Goal: Check status: Check status

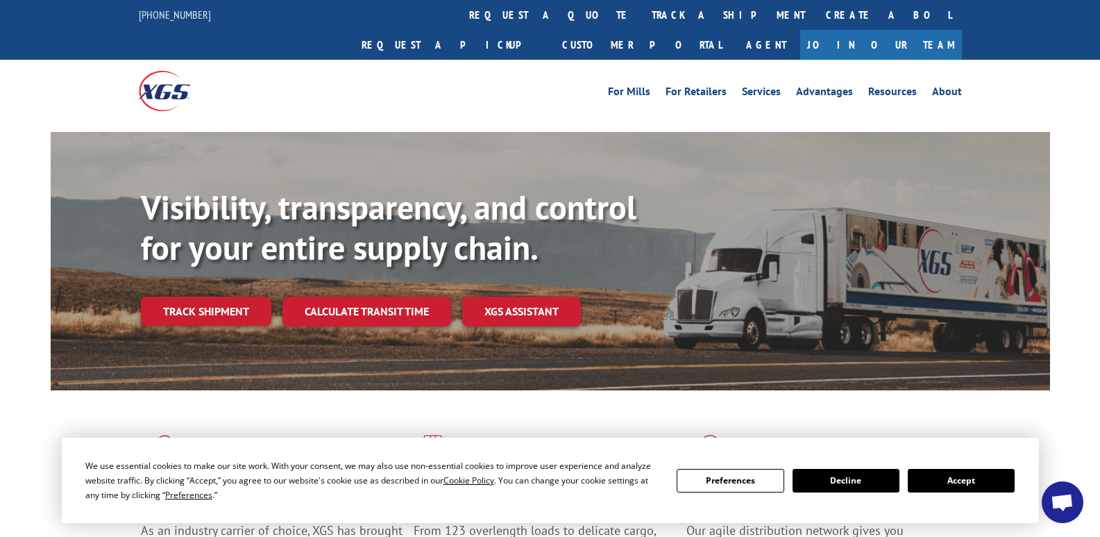
click at [968, 476] on button "Accept" at bounding box center [961, 481] width 107 height 24
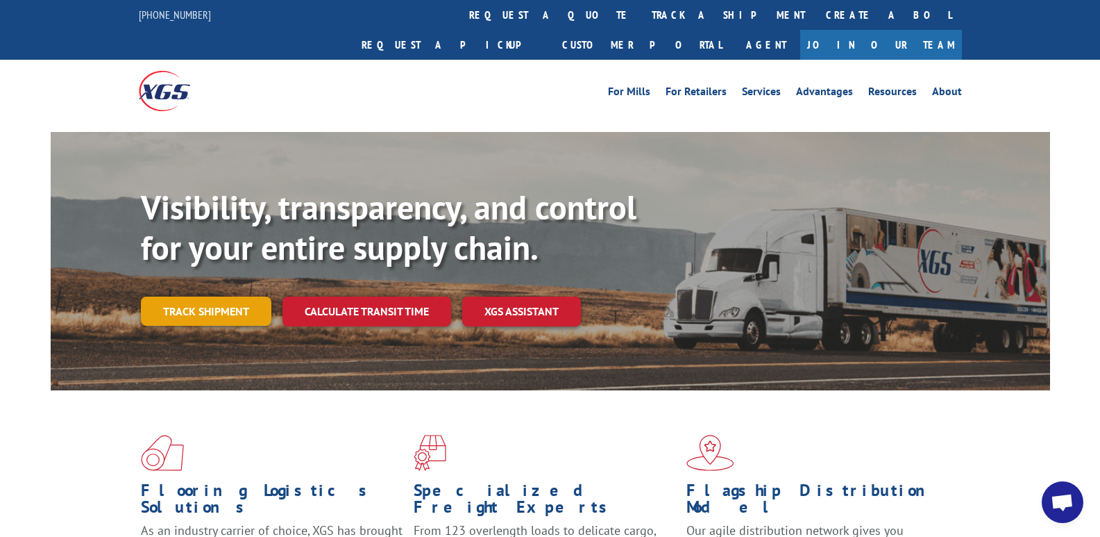
click at [196, 296] on link "Track shipment" at bounding box center [206, 310] width 131 height 29
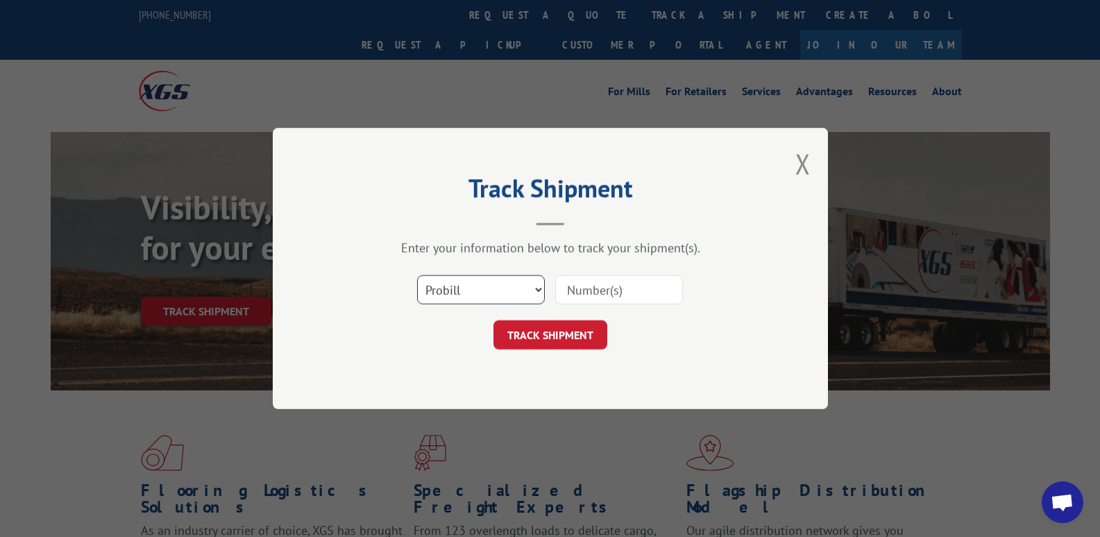
click at [537, 286] on select "Select category... Probill BOL PO" at bounding box center [481, 289] width 128 height 29
select select "po"
click at [417, 275] on select "Select category... Probill BOL PO" at bounding box center [481, 289] width 128 height 29
click at [584, 284] on input at bounding box center [619, 289] width 128 height 29
paste input "TFD-040331.A"
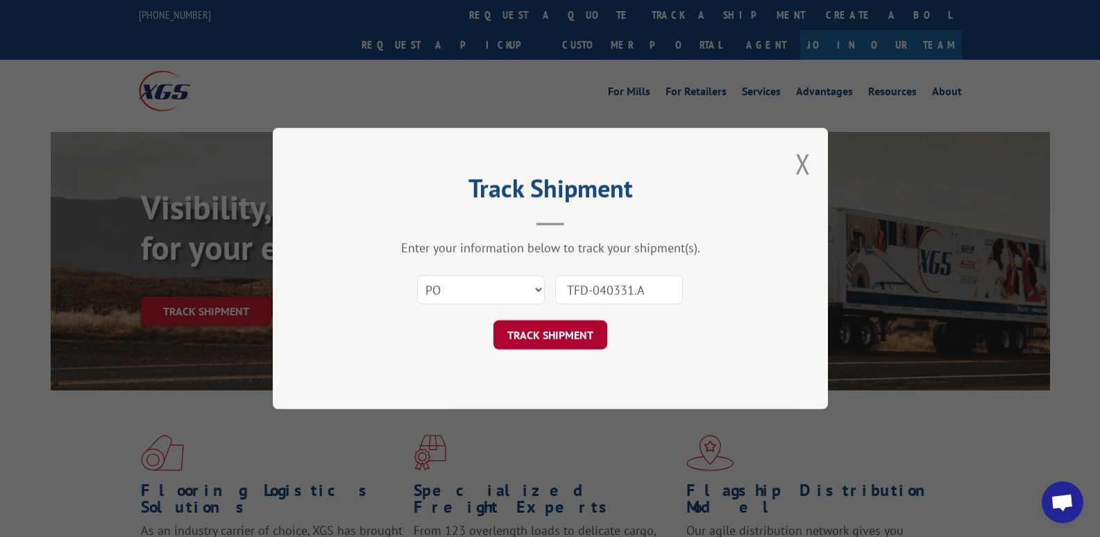
type input "TFD-040331.A"
click at [551, 339] on button "TRACK SHIPMENT" at bounding box center [551, 334] width 114 height 29
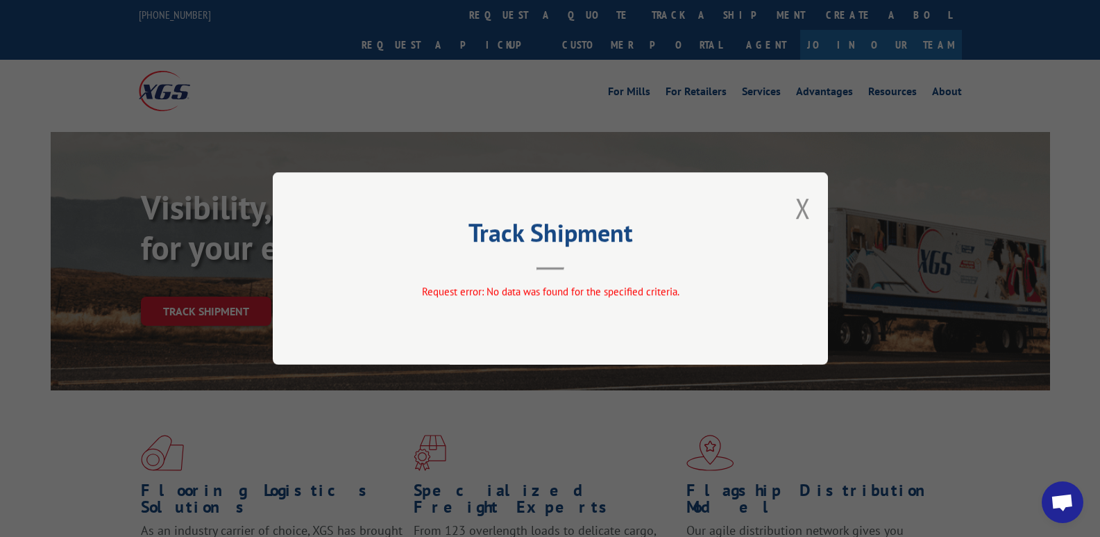
click at [815, 208] on div "Track Shipment Request error: No data was found for the specified criteria." at bounding box center [550, 268] width 555 height 192
click at [805, 203] on button "Close modal" at bounding box center [803, 208] width 15 height 37
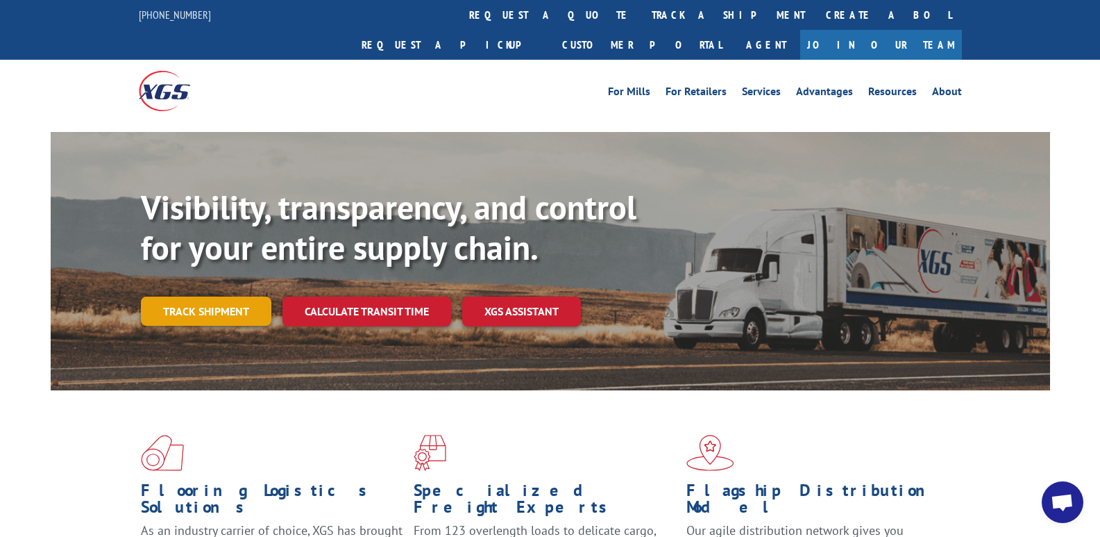
click at [226, 296] on link "Track shipment" at bounding box center [206, 310] width 131 height 29
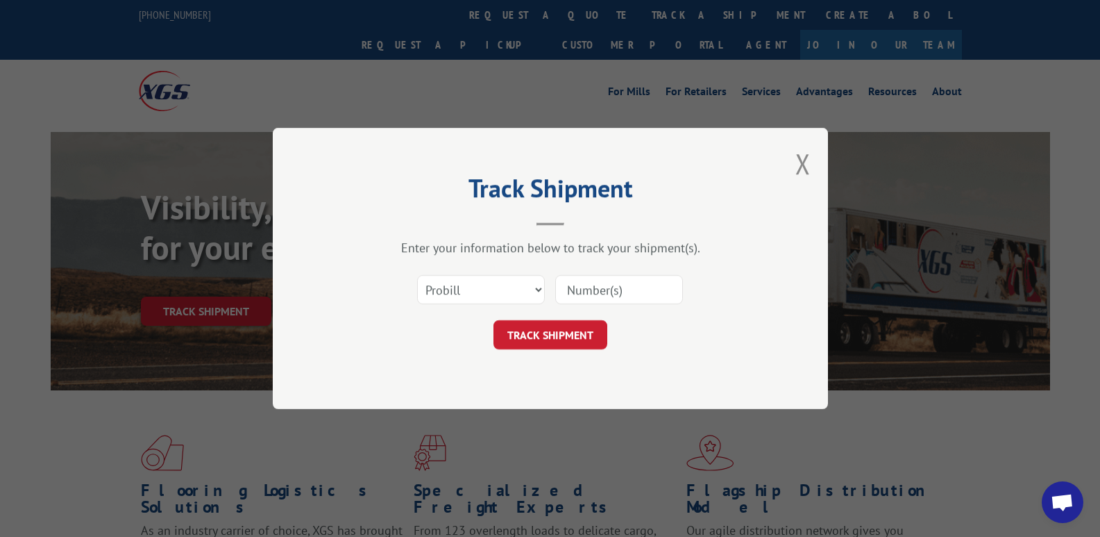
click at [573, 287] on input at bounding box center [619, 289] width 128 height 29
paste input "TFD-040331.A"
type input "TFD-040331.A"
click at [550, 330] on button "TRACK SHIPMENT" at bounding box center [551, 334] width 114 height 29
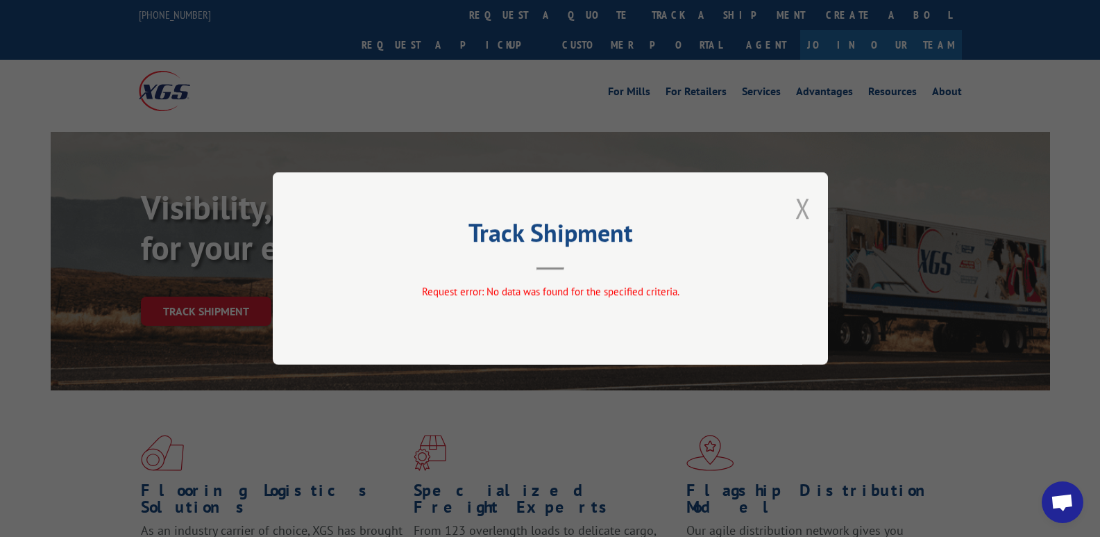
click at [804, 205] on button "Close modal" at bounding box center [803, 208] width 15 height 37
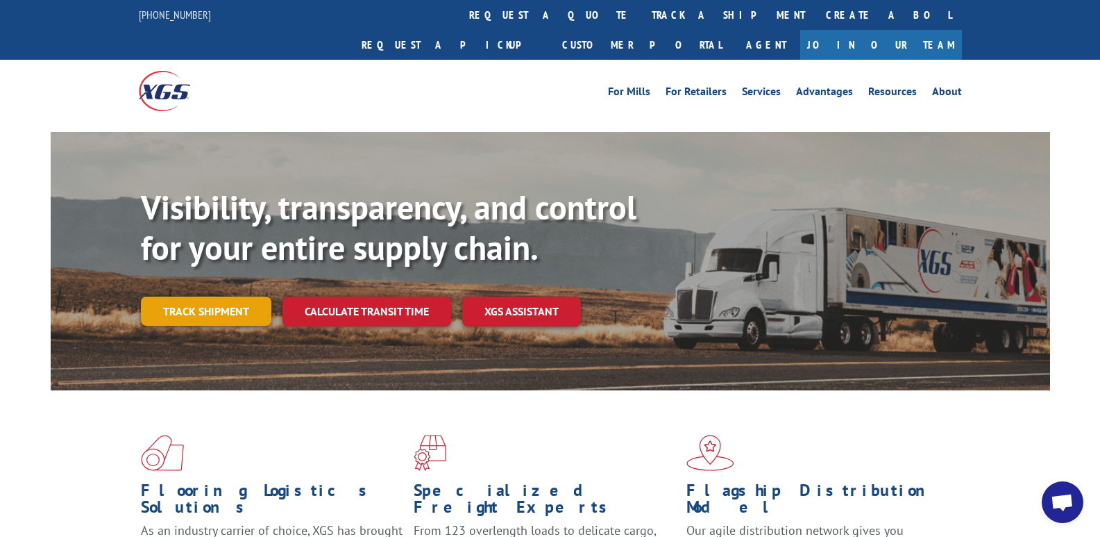
click at [193, 296] on link "Track shipment" at bounding box center [206, 310] width 131 height 29
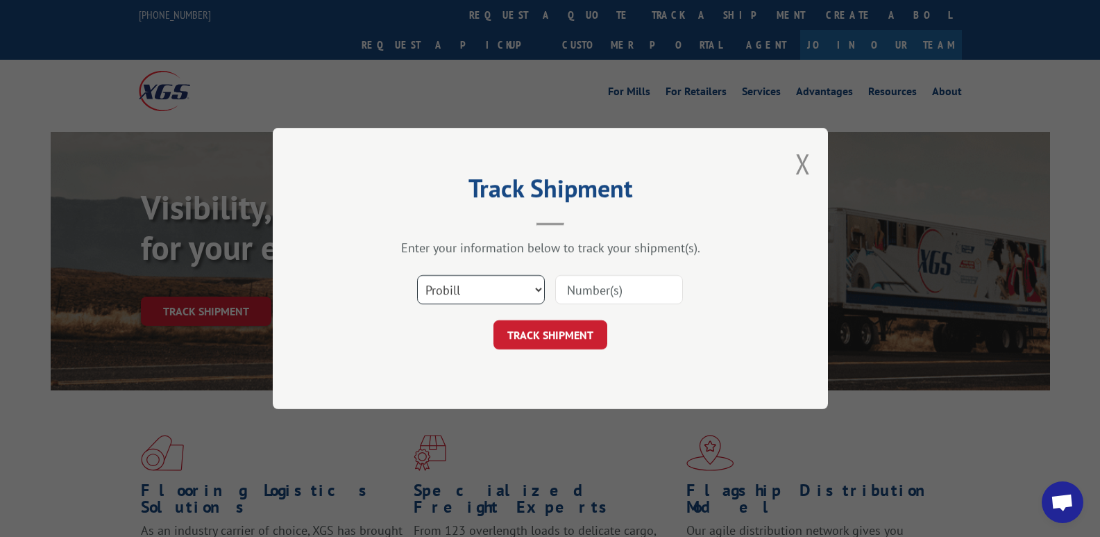
click at [498, 287] on select "Select category... Probill BOL PO" at bounding box center [481, 289] width 128 height 29
select select "bol"
click at [417, 275] on select "Select category... Probill BOL PO" at bounding box center [481, 289] width 128 height 29
click at [571, 289] on input at bounding box center [619, 289] width 128 height 29
paste input "TFD-040331.A"
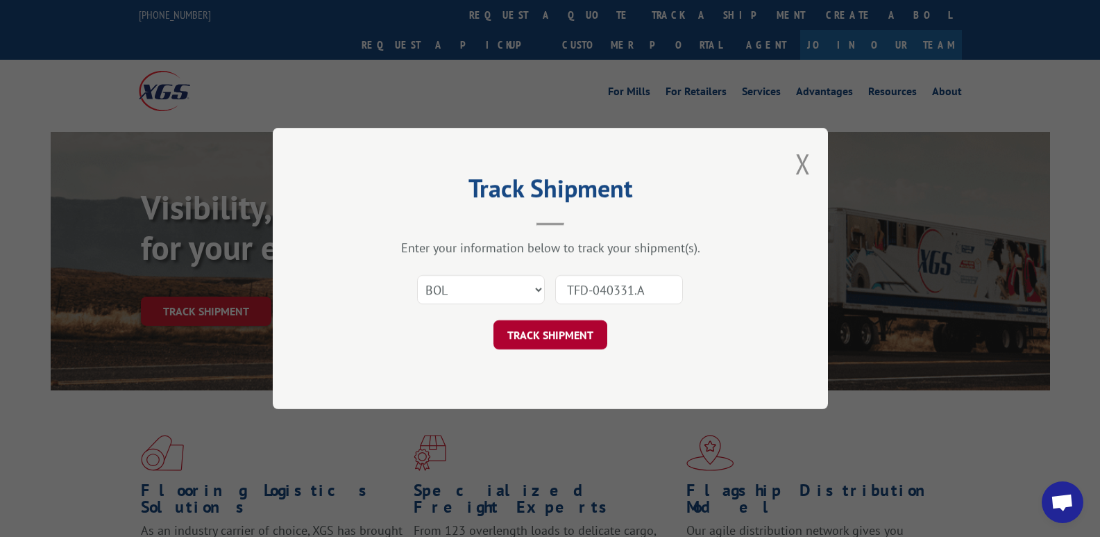
type input "TFD-040331.A"
click at [559, 338] on button "TRACK SHIPMENT" at bounding box center [551, 334] width 114 height 29
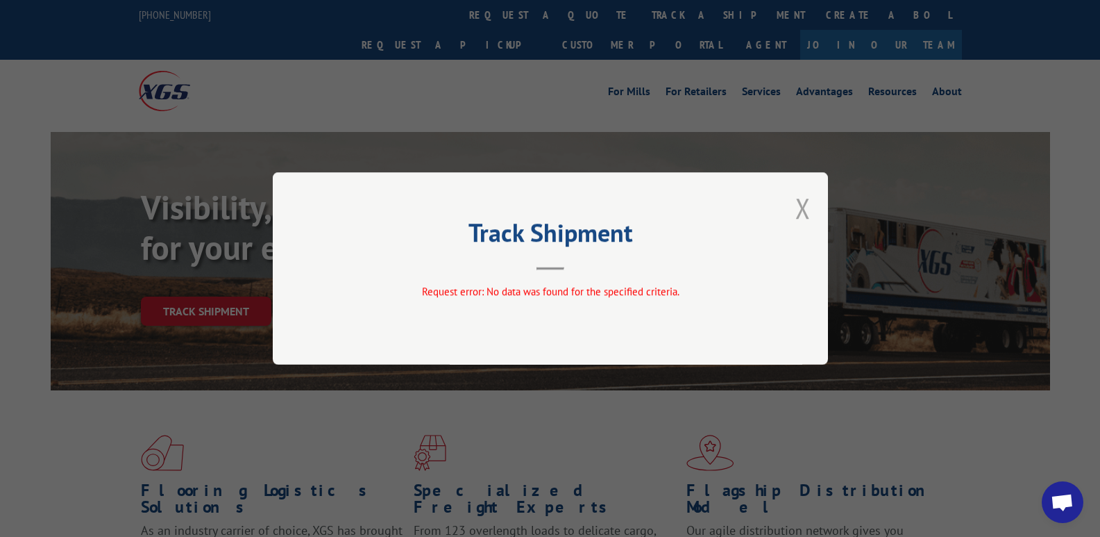
click at [796, 210] on button "Close modal" at bounding box center [803, 208] width 15 height 37
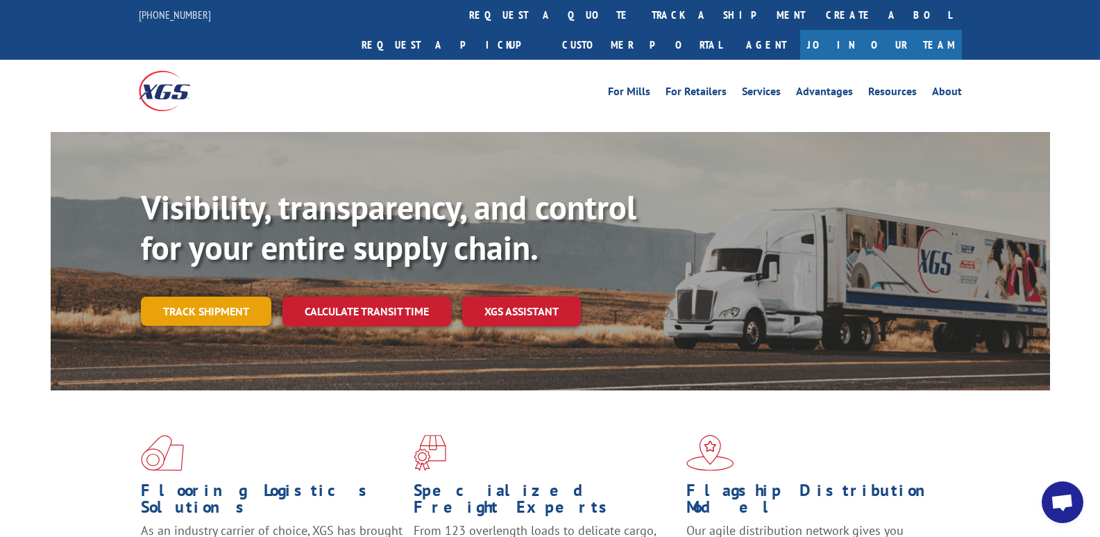
click at [207, 296] on link "Track shipment" at bounding box center [206, 310] width 131 height 29
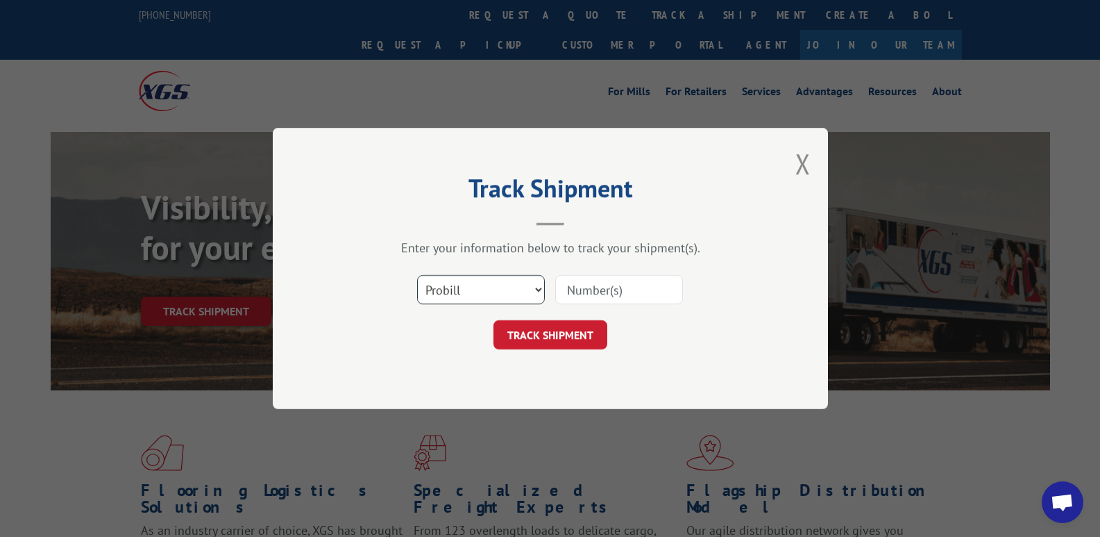
click at [478, 289] on select "Select category... Probill BOL PO" at bounding box center [481, 289] width 128 height 29
select select "bol"
click at [417, 275] on select "Select category... Probill BOL PO" at bounding box center [481, 289] width 128 height 29
click at [592, 291] on input at bounding box center [619, 289] width 128 height 29
type input "040331"
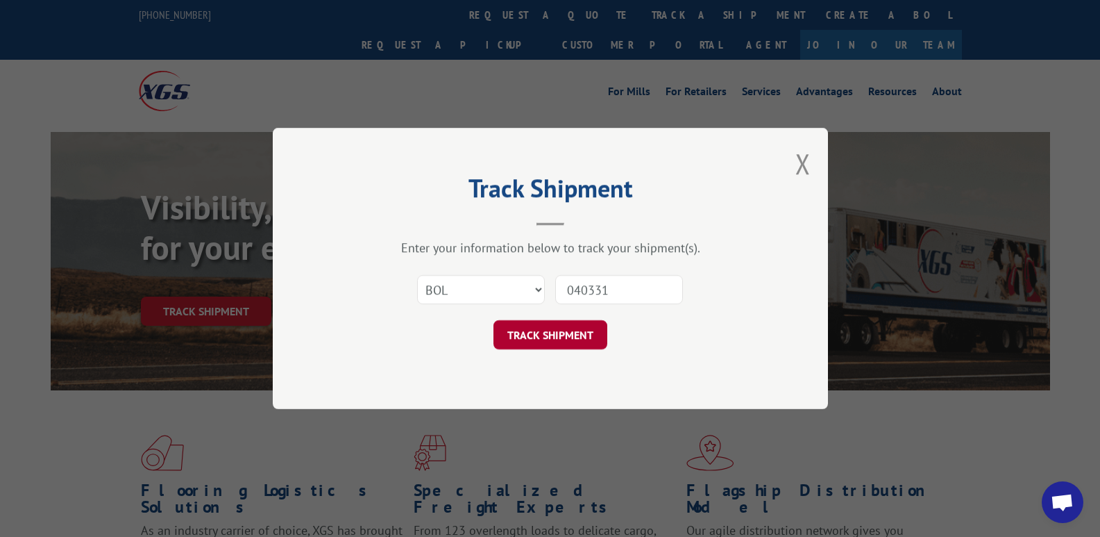
click at [556, 335] on button "TRACK SHIPMENT" at bounding box center [551, 334] width 114 height 29
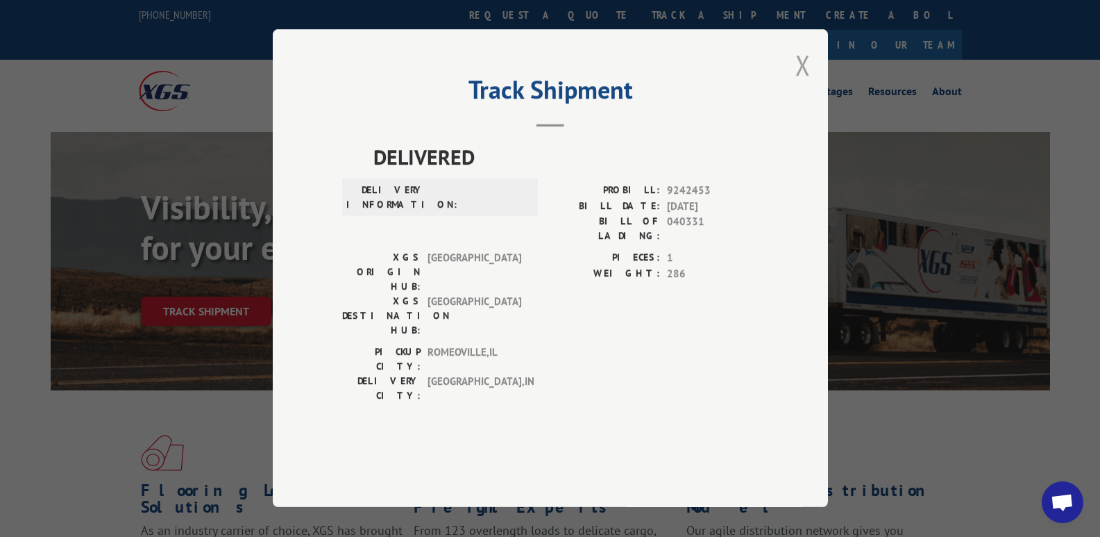
click at [807, 83] on button "Close modal" at bounding box center [803, 65] width 15 height 37
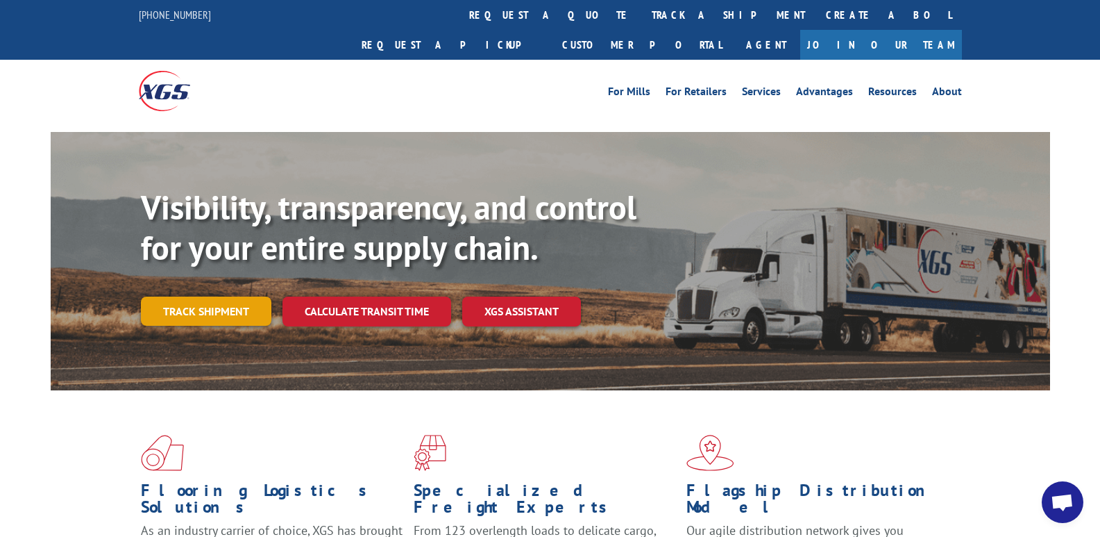
click at [210, 296] on link "Track shipment" at bounding box center [206, 310] width 131 height 29
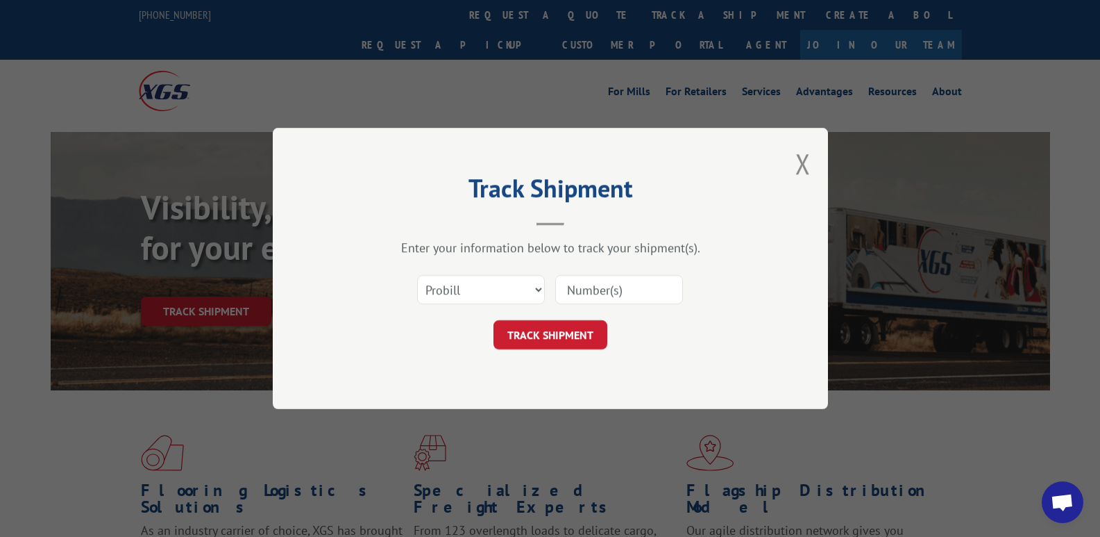
click at [575, 286] on input at bounding box center [619, 289] width 128 height 29
drag, startPoint x: 526, startPoint y: 291, endPoint x: 508, endPoint y: 299, distance: 19.0
click at [526, 291] on select "Select category... Probill BOL PO" at bounding box center [481, 289] width 128 height 29
select select "bol"
click at [417, 275] on select "Select category... Probill BOL PO" at bounding box center [481, 289] width 128 height 29
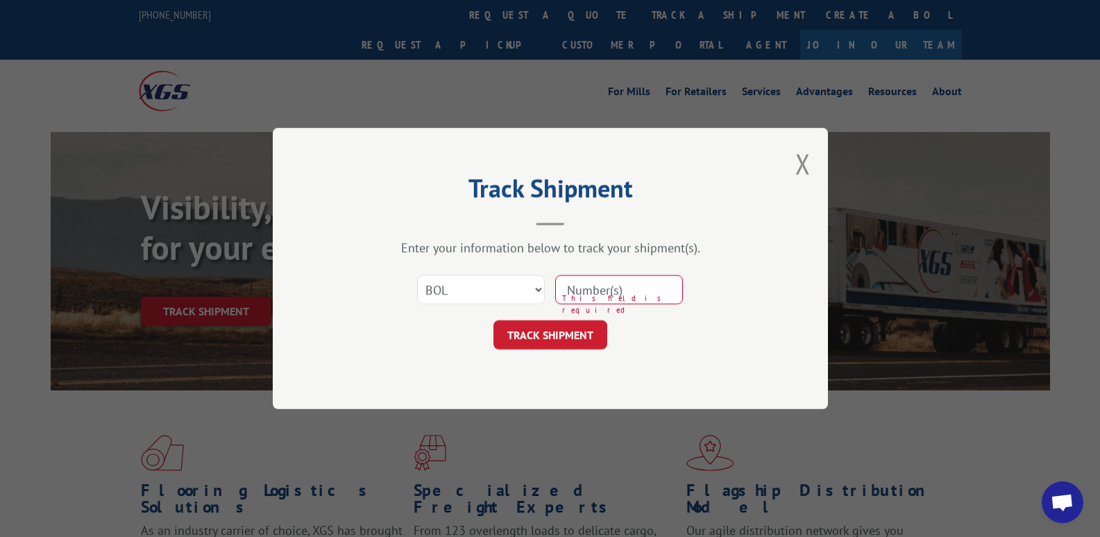
click at [582, 296] on input at bounding box center [619, 289] width 128 height 29
type input "040331.A"
click at [553, 333] on button "TRACK SHIPMENT" at bounding box center [551, 334] width 114 height 29
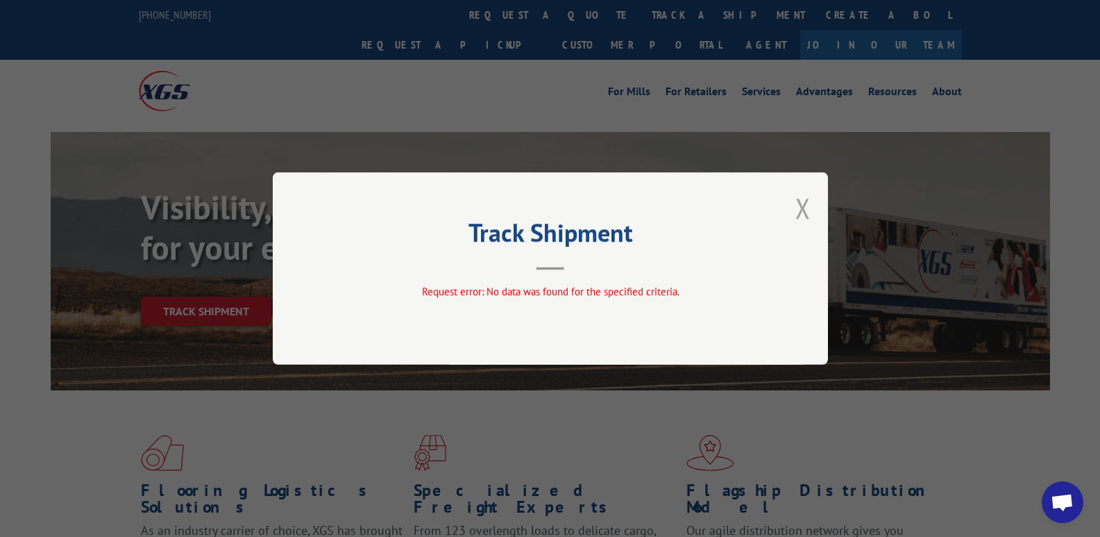
click at [798, 206] on button "Close modal" at bounding box center [803, 208] width 15 height 37
